Goal: Information Seeking & Learning: Find specific fact

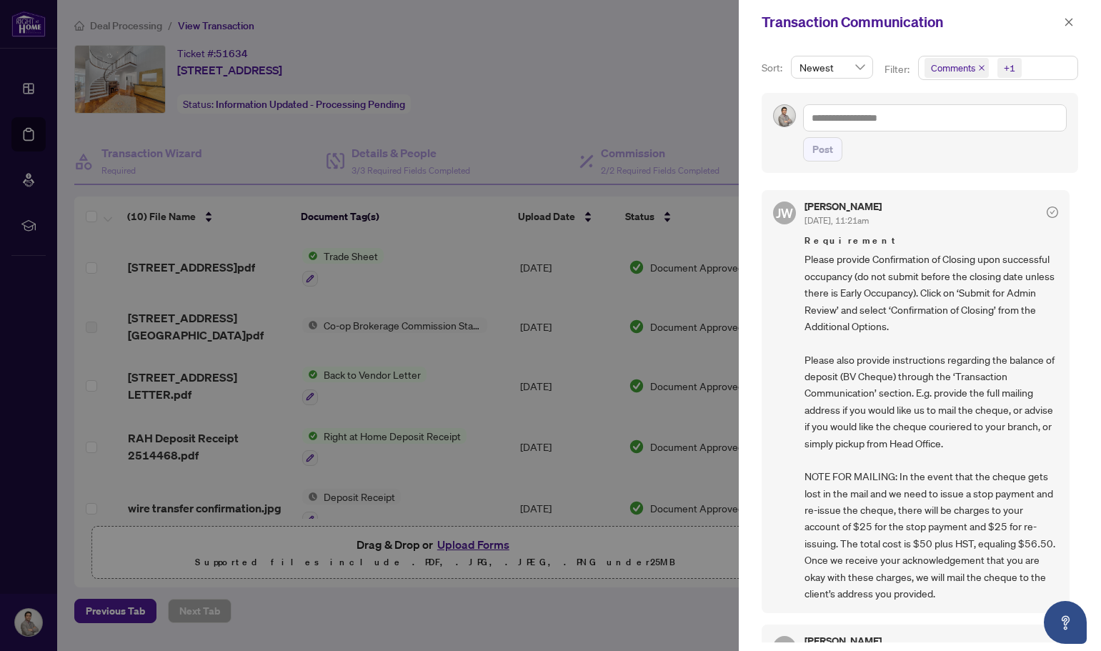
scroll to position [441, 0]
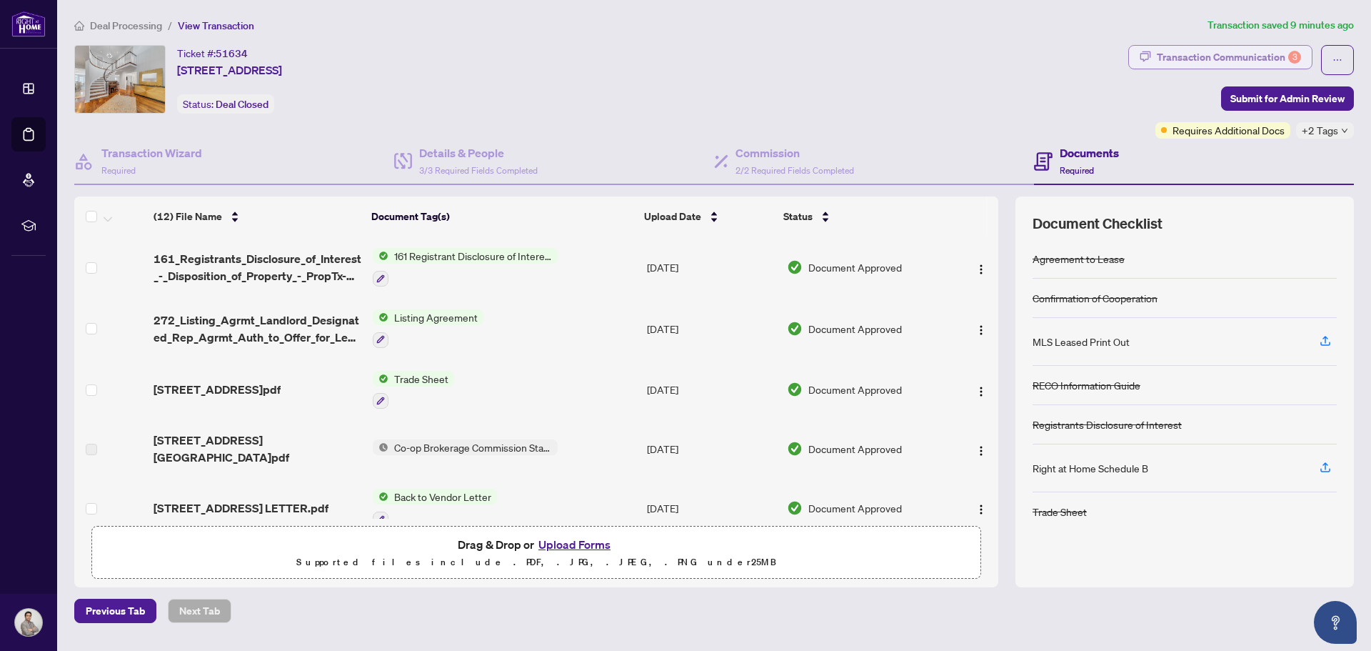
click at [1100, 57] on div "3" at bounding box center [1295, 57] width 13 height 13
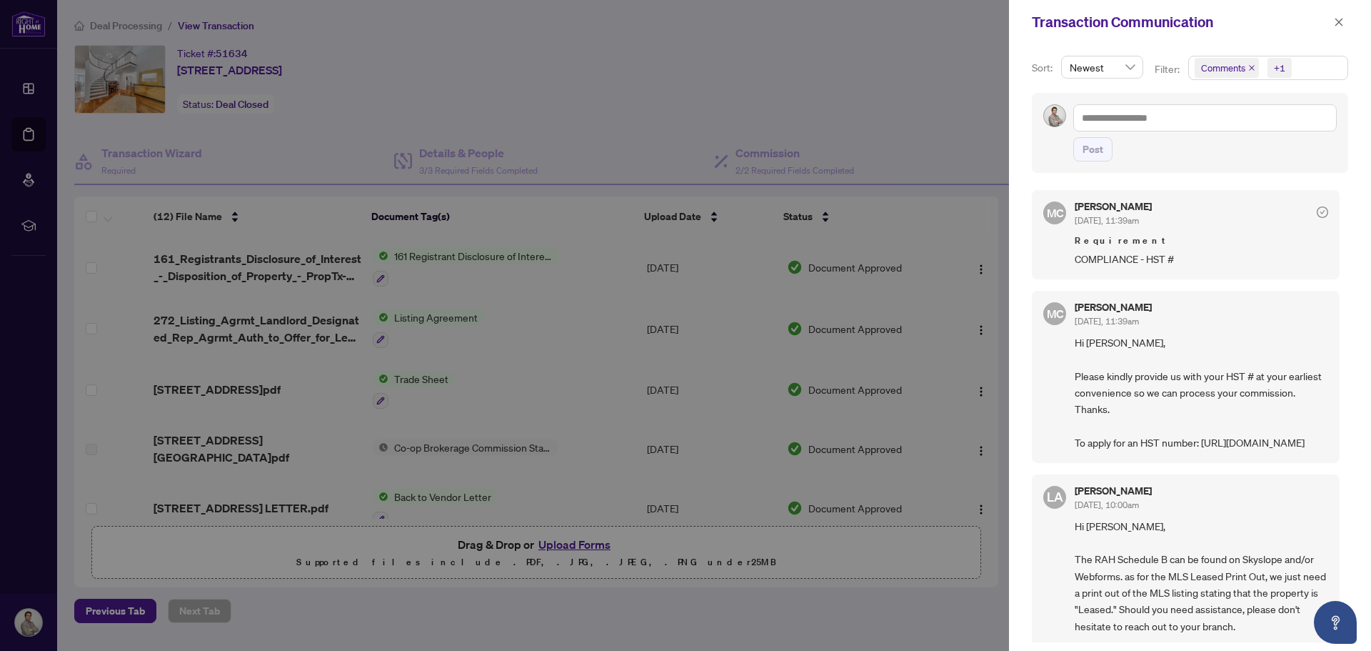
drag, startPoint x: 1149, startPoint y: 488, endPoint x: 1075, endPoint y: 456, distance: 80.3
click at [1071, 457] on div "MC Maria Cheng Oct/01/2025, 11:39am Hi Hooman, Please kindly provide us with yo…" at bounding box center [1186, 377] width 308 height 172
copy span "https://www.canada.ca/en/revenue-agency/services/tax/businesses/topics/gst-hst-…"
